Goal: Book appointment/travel/reservation

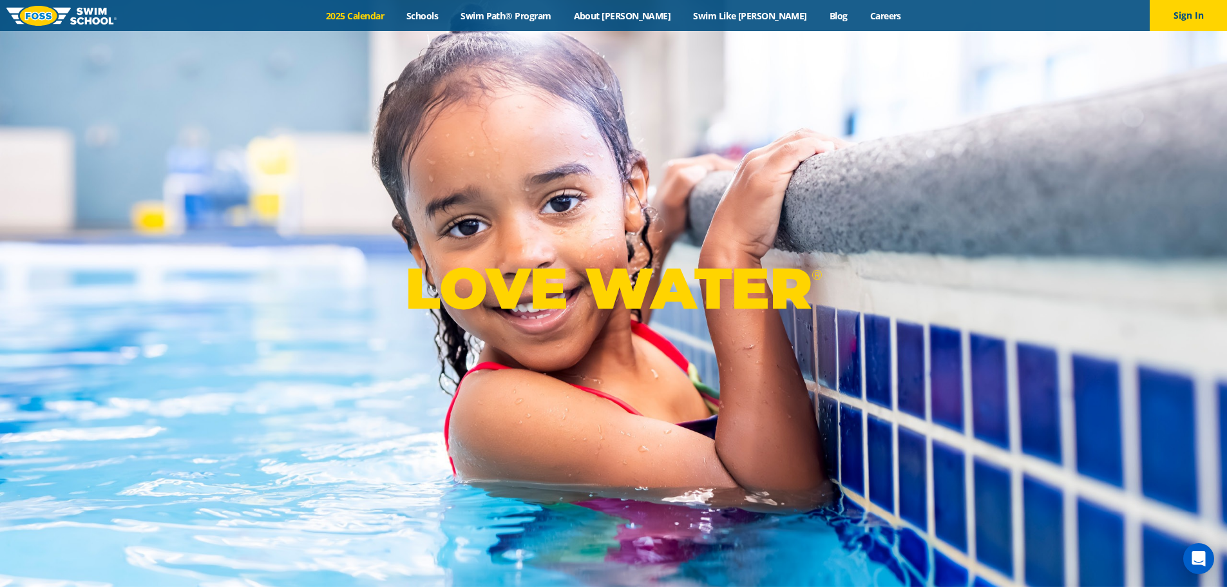
click at [386, 17] on link "2025 Calendar" at bounding box center [355, 16] width 80 height 12
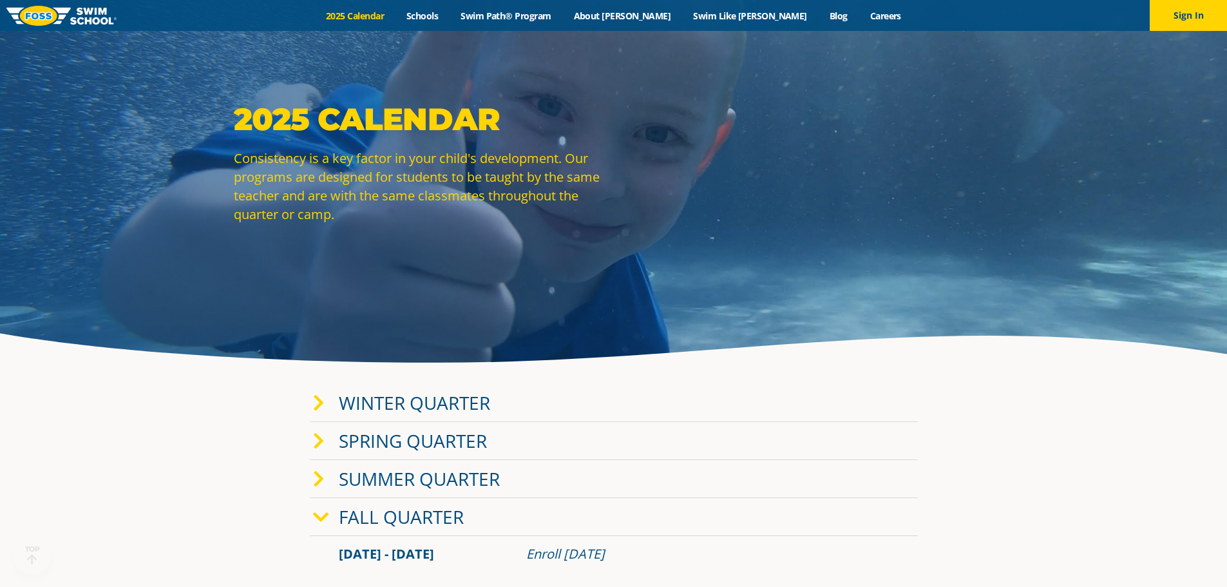
scroll to position [64, 0]
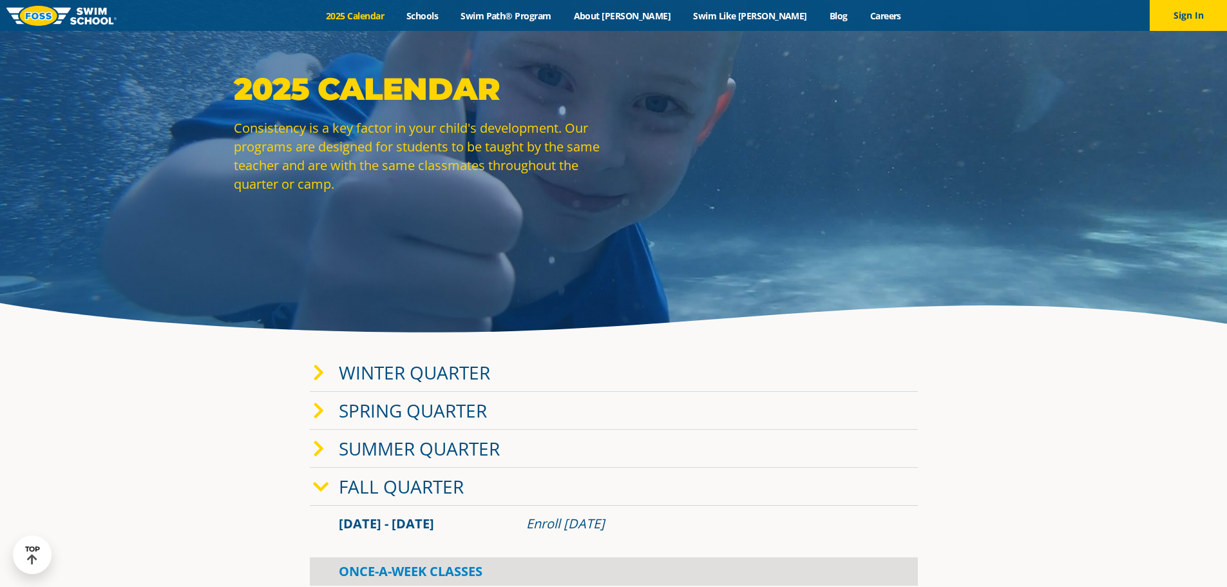
click at [406, 368] on link "Winter Quarter" at bounding box center [414, 372] width 151 height 24
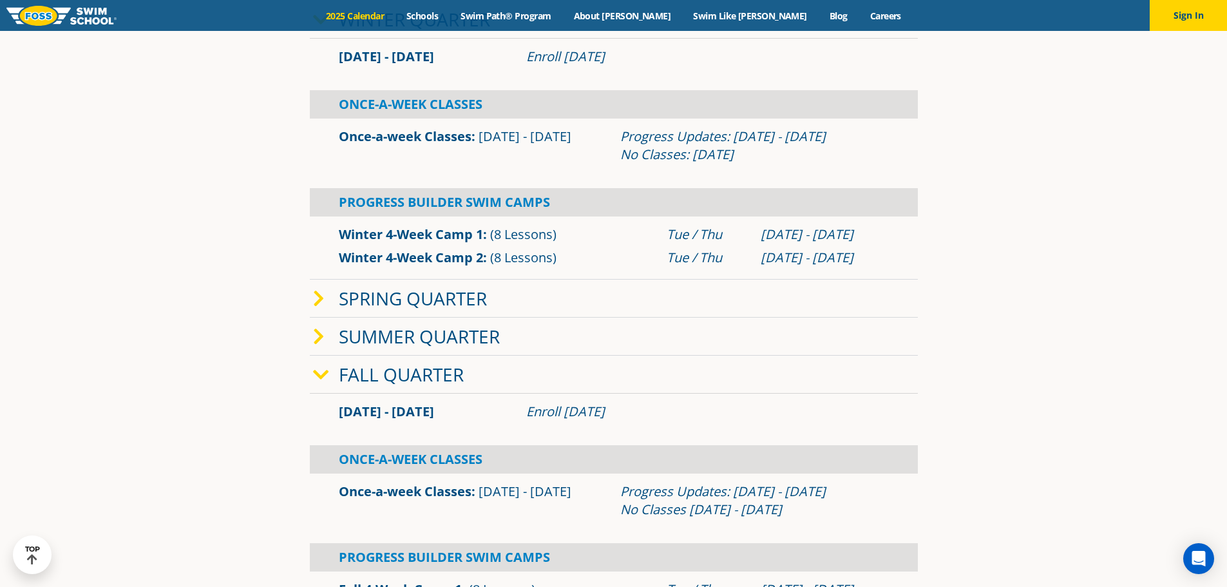
scroll to position [451, 0]
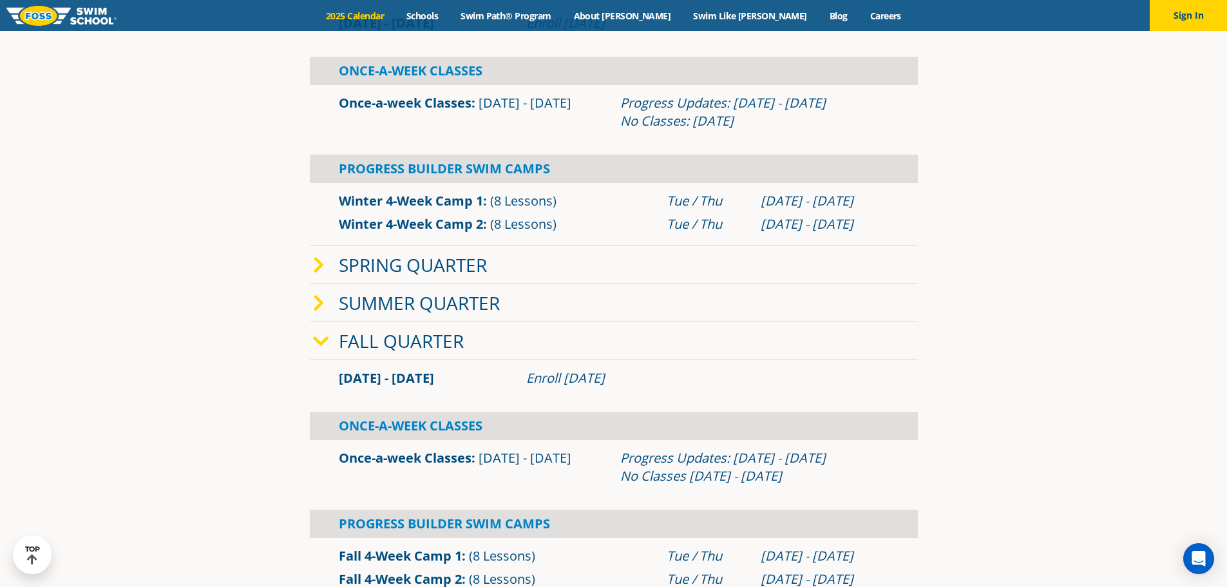
click at [417, 427] on div "Once-A-Week Classes" at bounding box center [614, 425] width 608 height 28
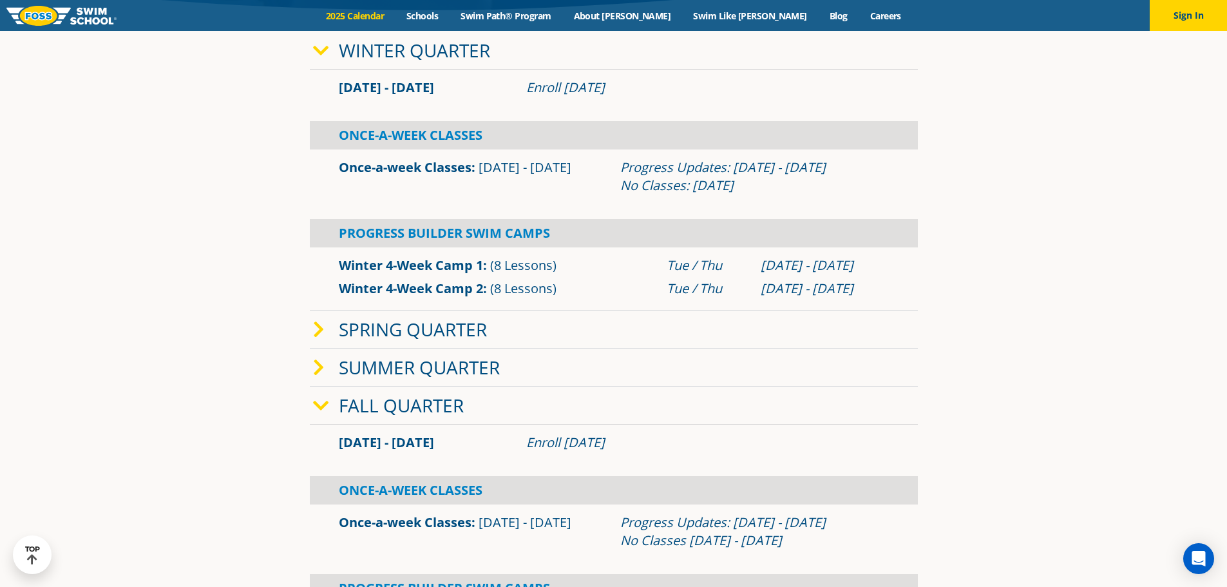
click at [409, 404] on link "Fall Quarter" at bounding box center [401, 405] width 125 height 24
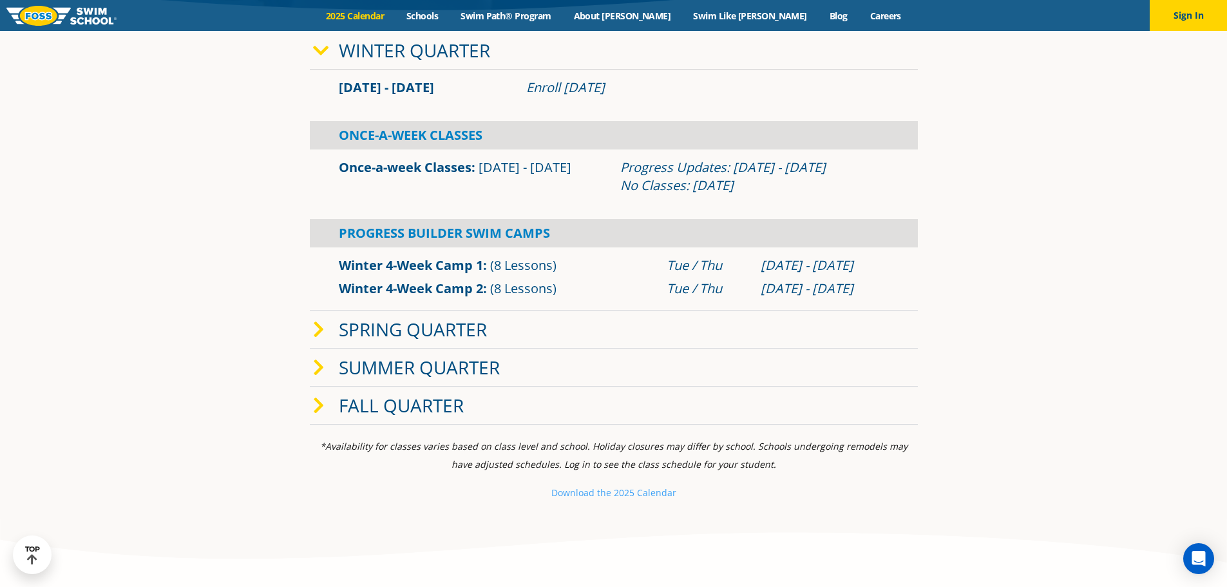
click at [409, 404] on link "Fall Quarter" at bounding box center [401, 405] width 125 height 24
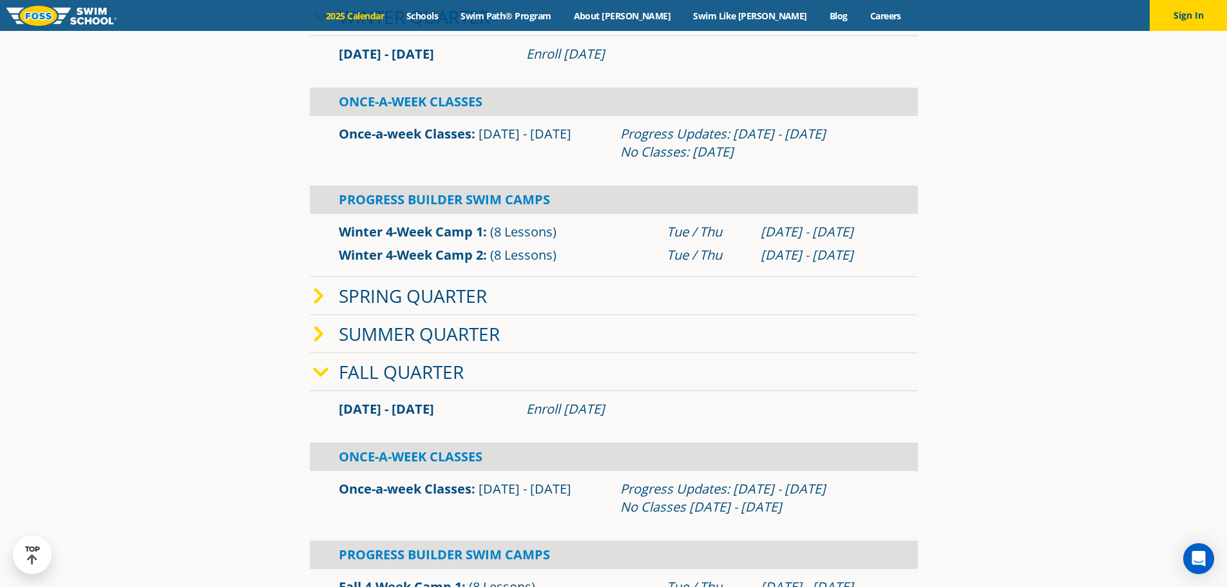
scroll to position [451, 0]
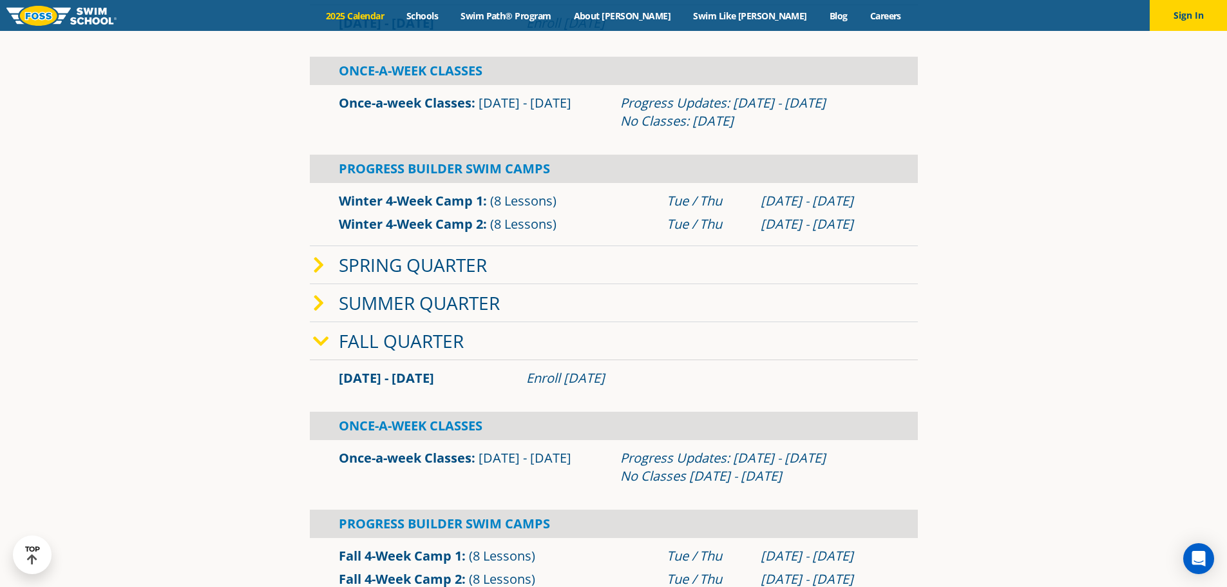
click at [455, 428] on div "Once-A-Week Classes" at bounding box center [614, 425] width 608 height 28
click at [390, 425] on div "Once-A-Week Classes" at bounding box center [614, 425] width 608 height 28
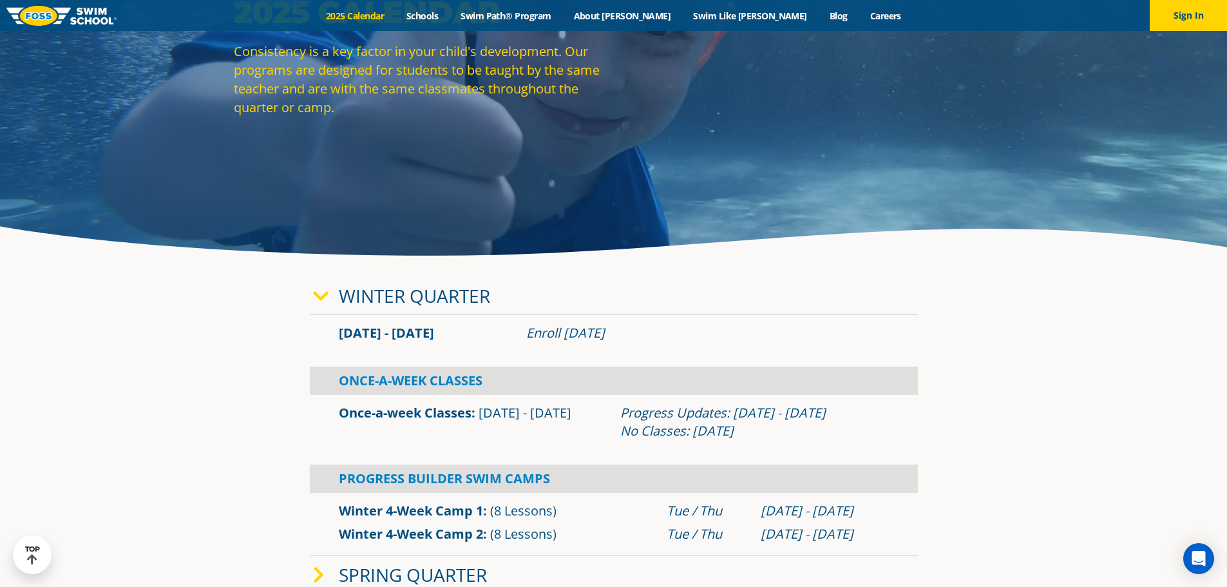
scroll to position [129, 0]
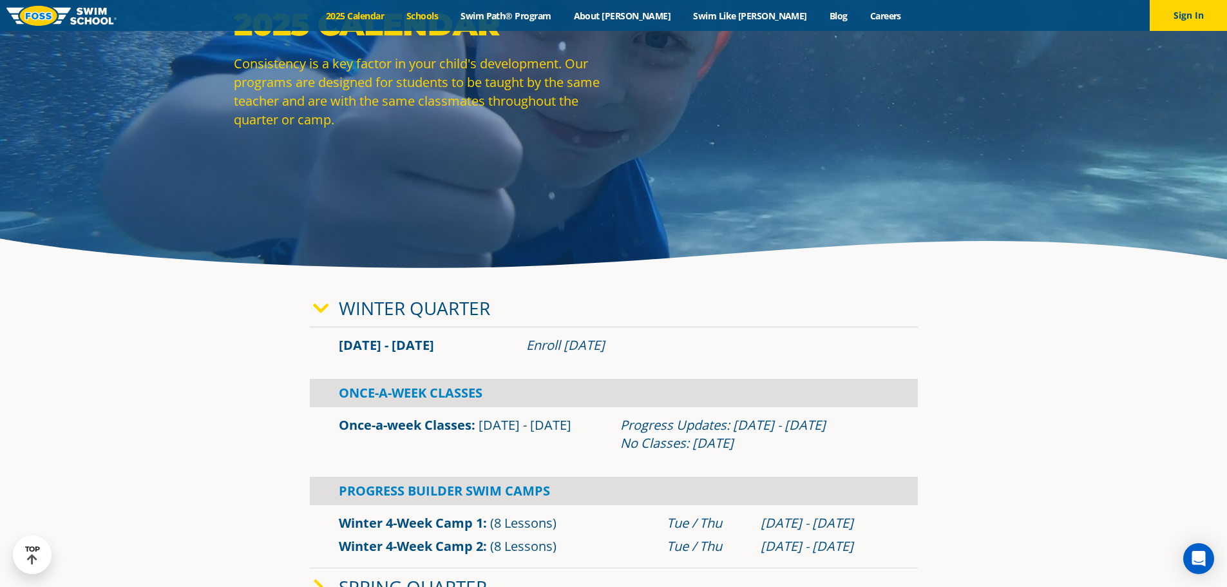
click at [449, 11] on link "Schools" at bounding box center [422, 16] width 54 height 12
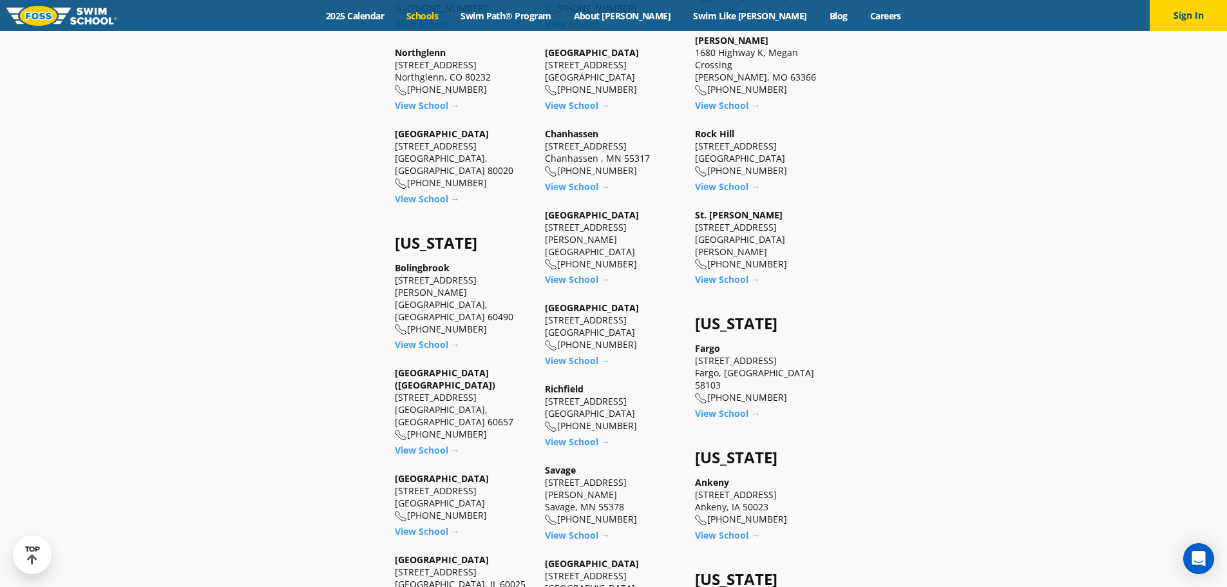
scroll to position [966, 0]
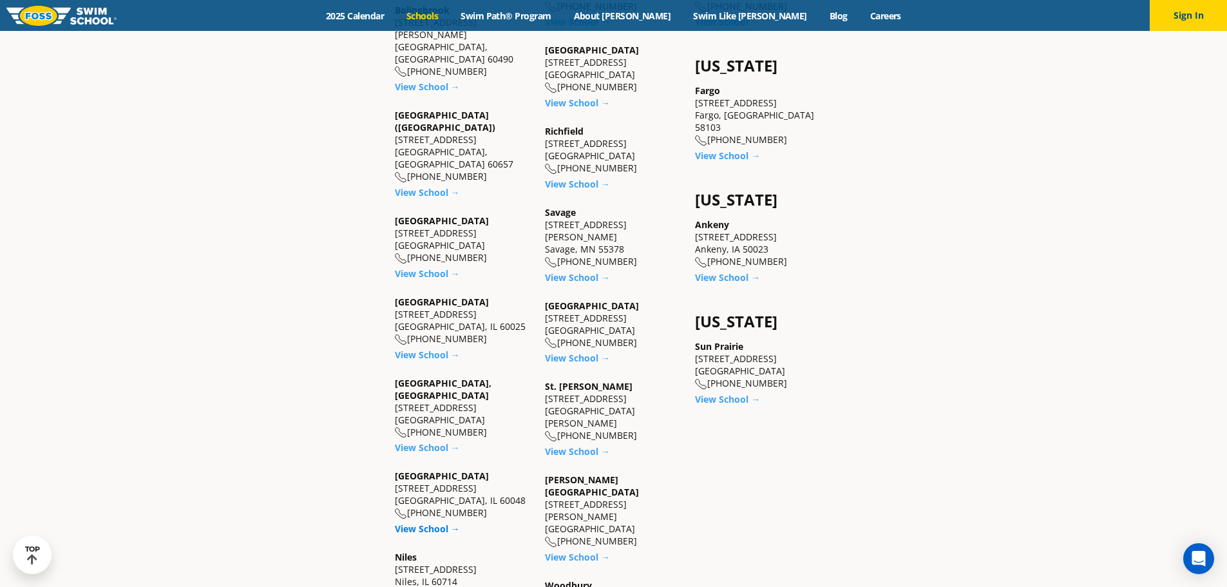
click at [422, 522] on link "View School →" at bounding box center [427, 528] width 65 height 12
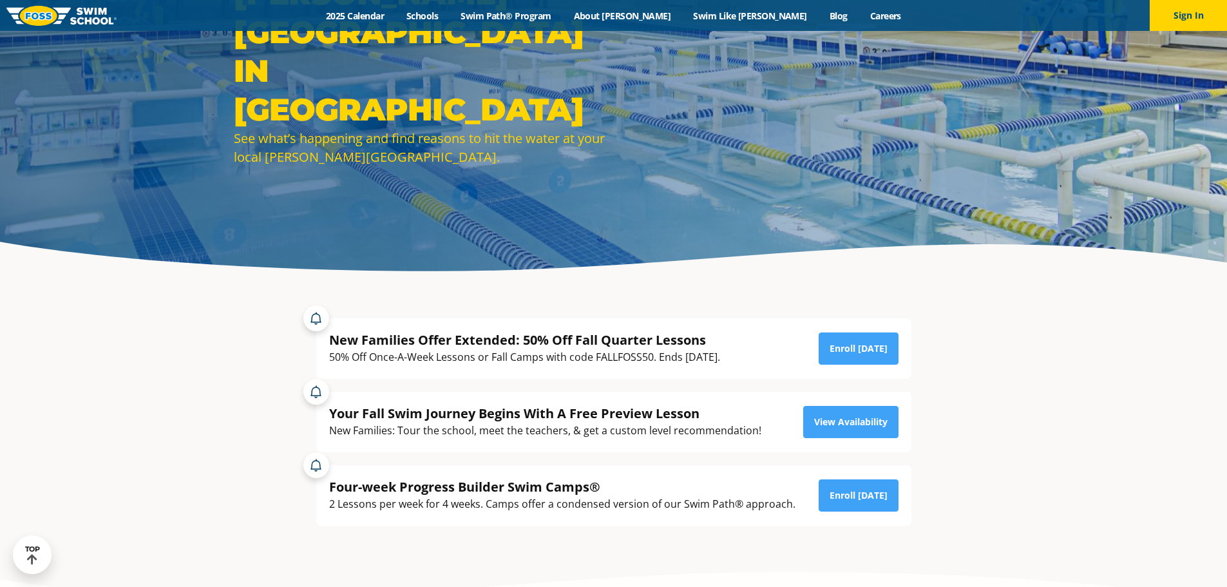
scroll to position [129, 0]
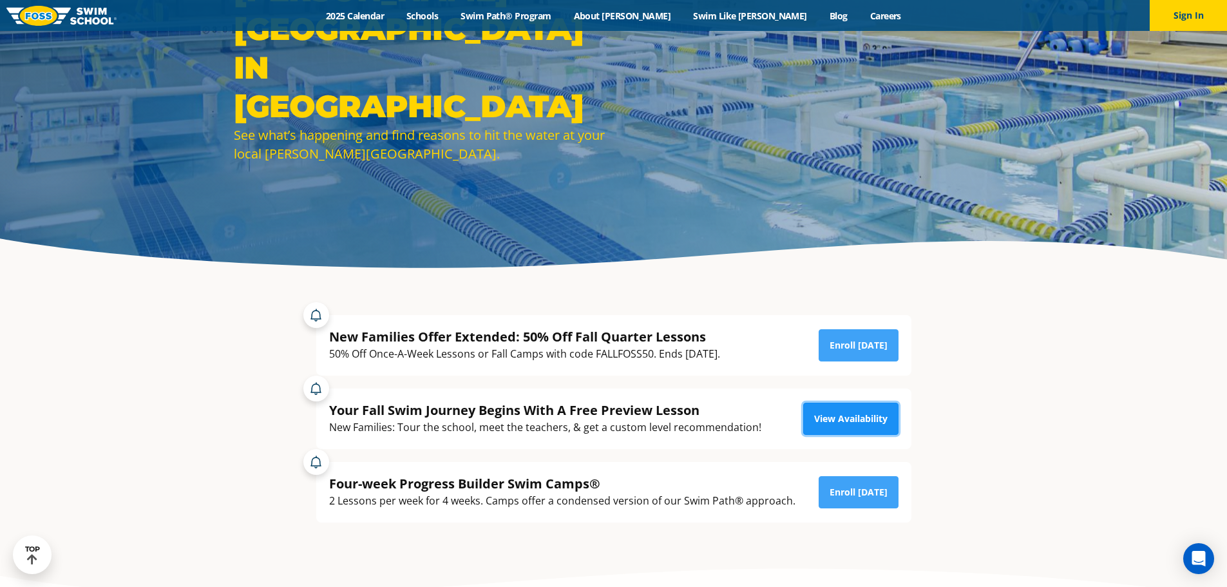
click at [848, 411] on link "View Availability" at bounding box center [850, 418] width 95 height 32
